Goal: Check status: Check status

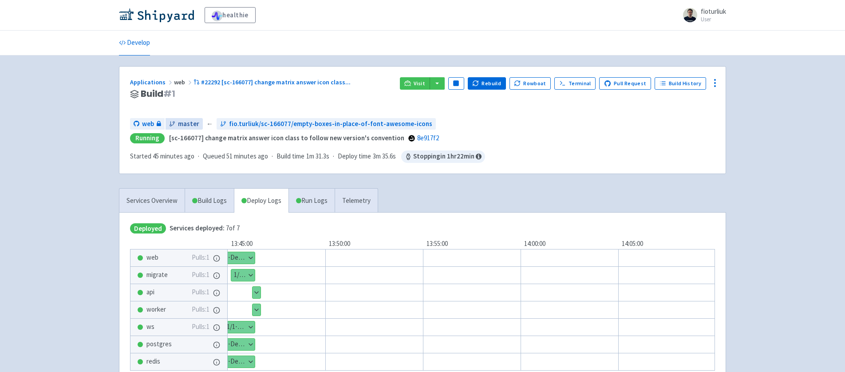
click at [187, 120] on span "master" at bounding box center [188, 124] width 21 height 10
click at [142, 123] on span "web" at bounding box center [148, 124] width 12 height 10
click at [166, 12] on img at bounding box center [156, 15] width 75 height 14
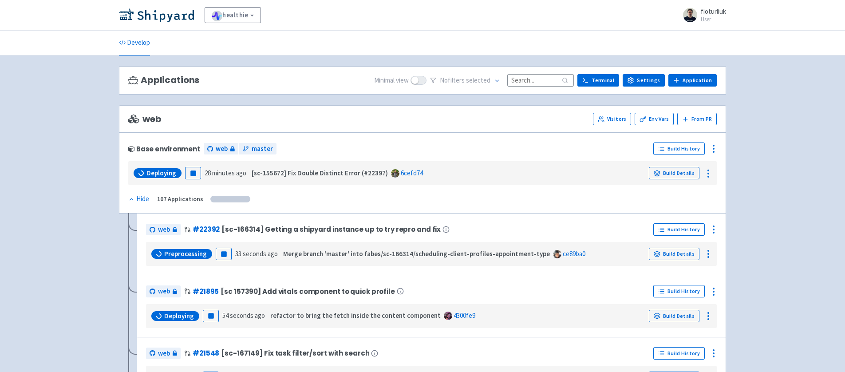
click at [534, 77] on input at bounding box center [540, 80] width 67 height 12
type input "master"
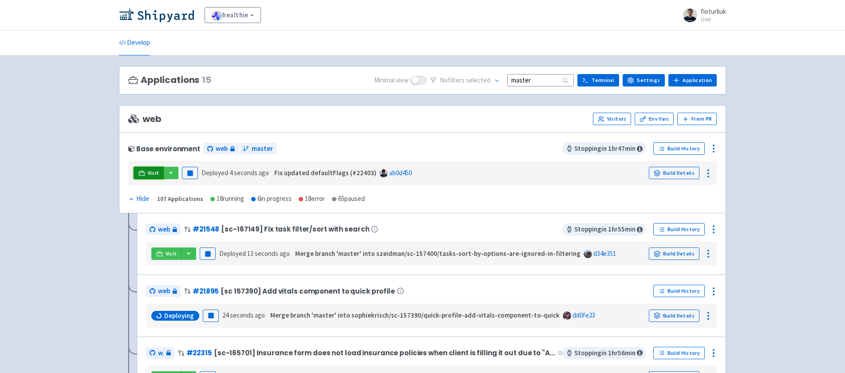
click at [142, 173] on icon at bounding box center [141, 173] width 7 height 7
